Goal: Transaction & Acquisition: Subscribe to service/newsletter

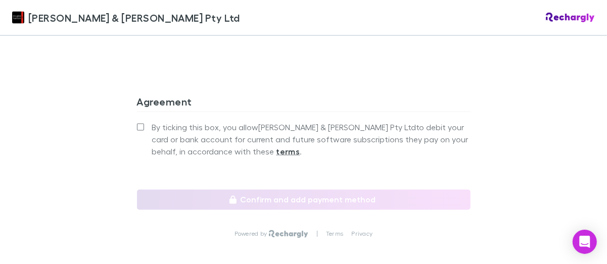
scroll to position [1018, 0]
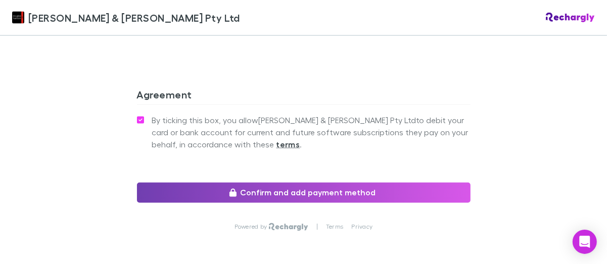
click at [299, 183] on button "Confirm and add payment method" at bounding box center [304, 193] width 334 height 20
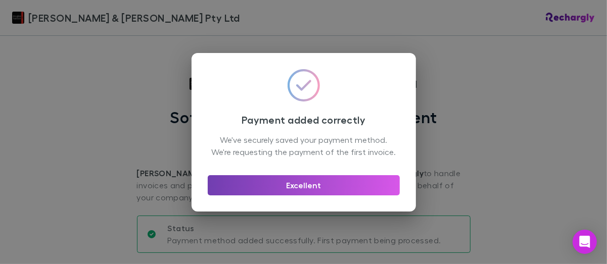
click at [307, 194] on button "Excellent" at bounding box center [304, 185] width 192 height 20
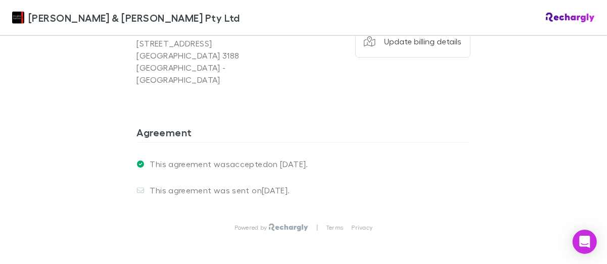
scroll to position [863, 0]
